Goal: Check status

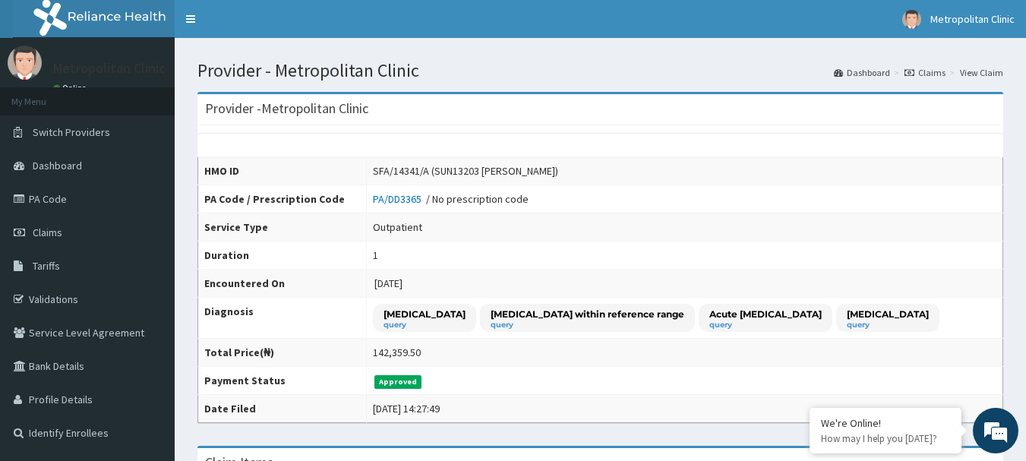
scroll to position [7, 0]
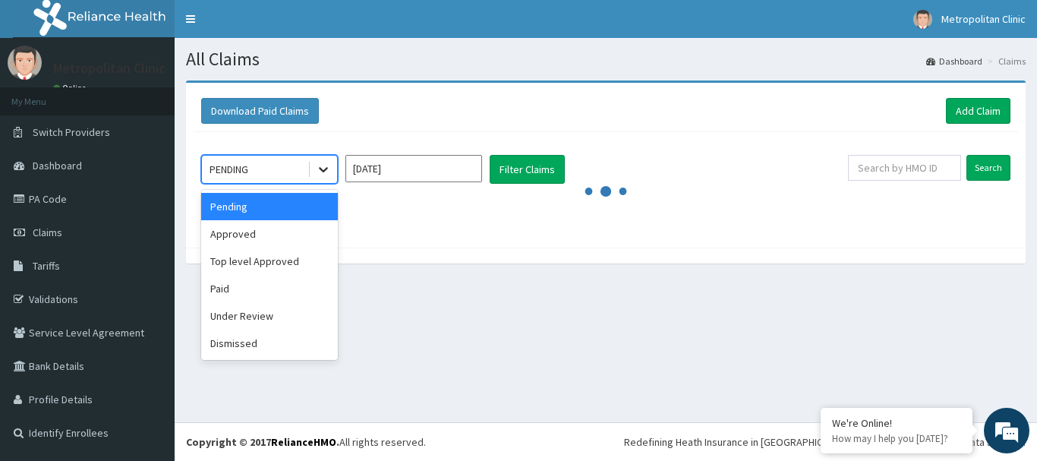
click at [326, 171] on icon at bounding box center [323, 169] width 15 height 15
click at [285, 235] on div "Approved" at bounding box center [269, 233] width 137 height 27
